Goal: Check status: Check status

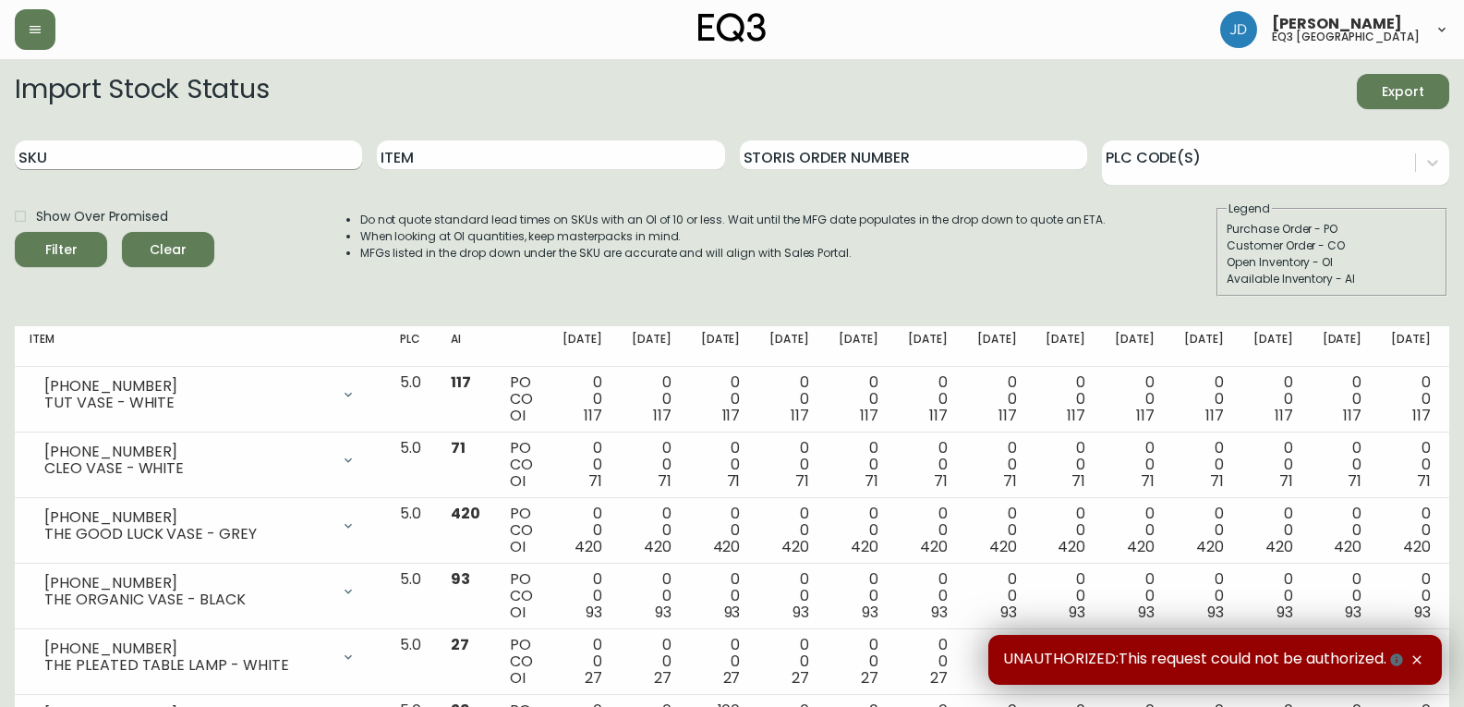
click at [97, 165] on input "SKU" at bounding box center [188, 155] width 347 height 30
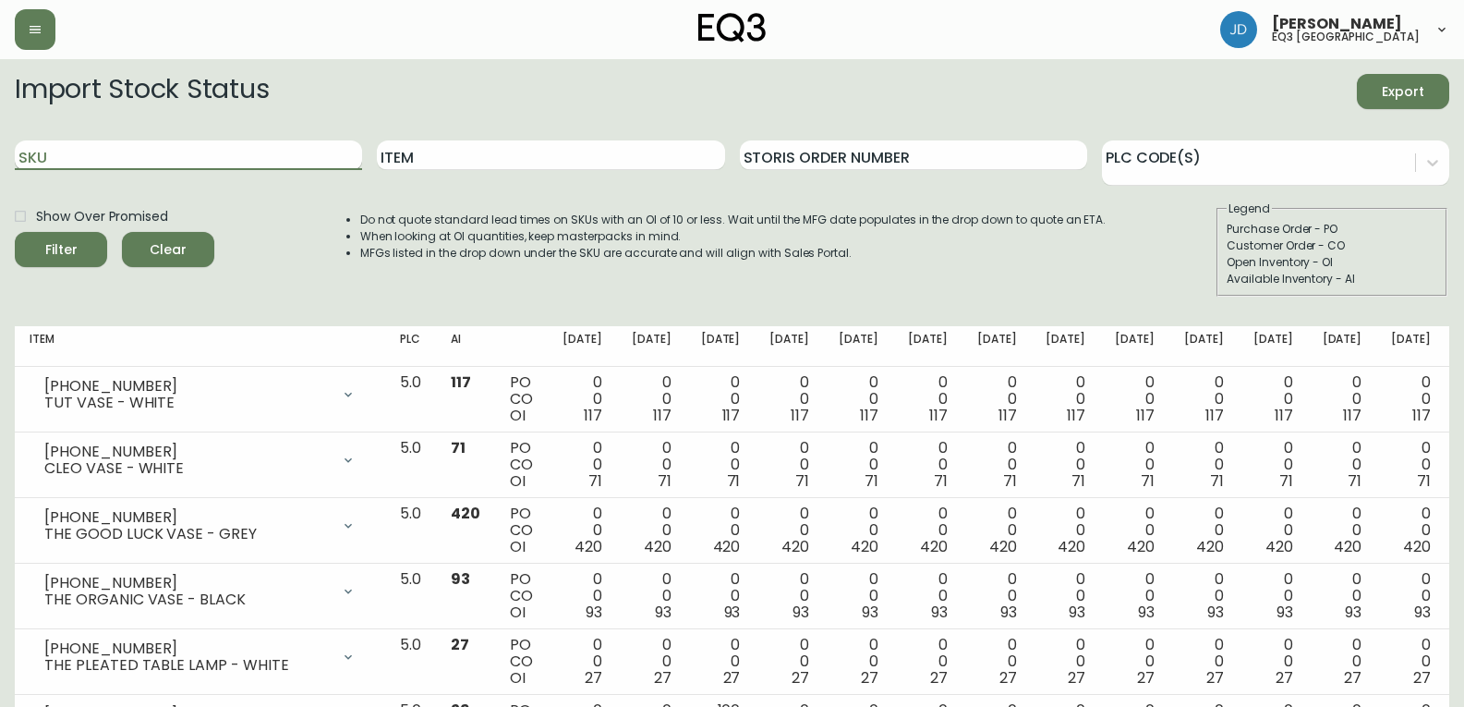
paste input "[PHONE_NUMBER]"
type input "[PHONE_NUMBER]"
click at [15, 232] on button "Filter" at bounding box center [61, 249] width 92 height 35
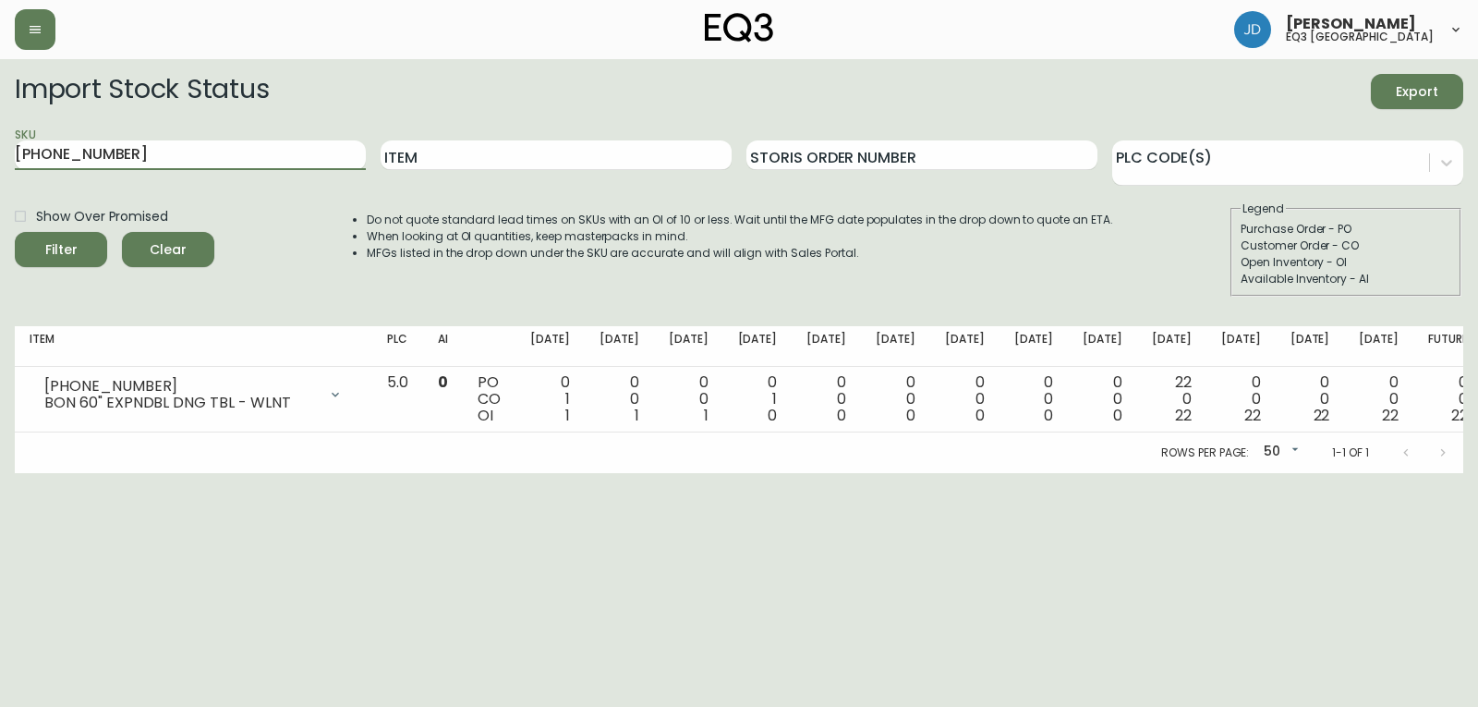
drag, startPoint x: 117, startPoint y: 150, endPoint x: 0, endPoint y: 182, distance: 121.7
click at [0, 182] on main "Import Stock Status Export SKU [PHONE_NUMBER] Item Storis Order Number PLC Code…" at bounding box center [739, 266] width 1478 height 414
